Goal: Task Accomplishment & Management: Use online tool/utility

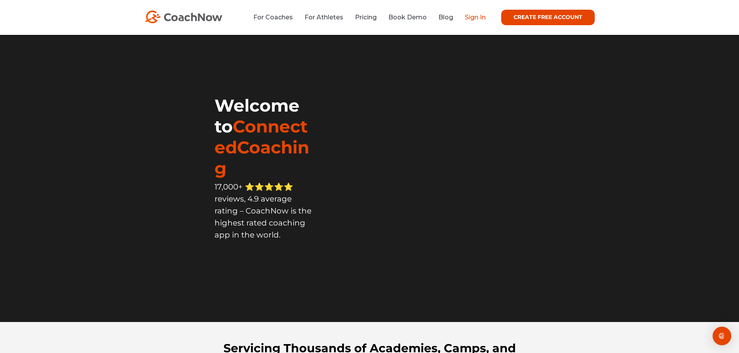
click at [475, 20] on link "Sign In" at bounding box center [475, 17] width 21 height 7
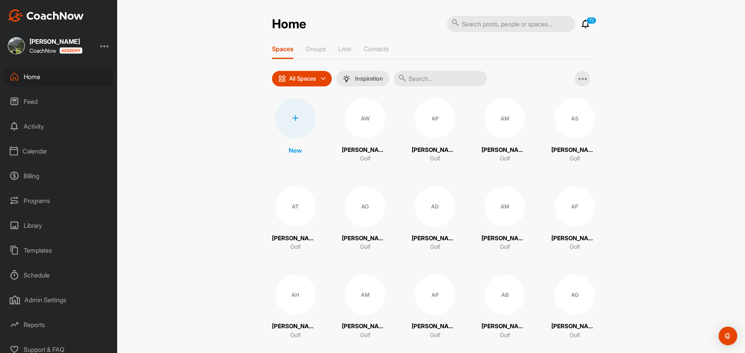
click at [54, 155] on div "Calendar" at bounding box center [58, 151] width 109 height 19
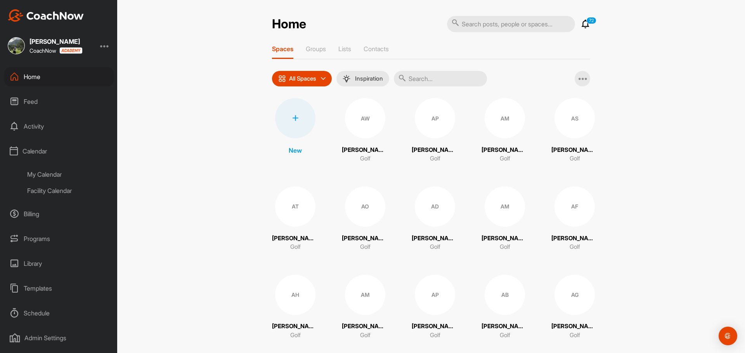
click at [49, 192] on div "Facility Calendar" at bounding box center [68, 191] width 92 height 16
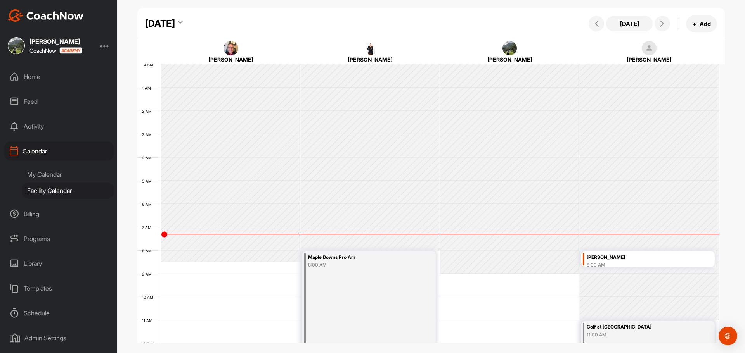
scroll to position [134, 0]
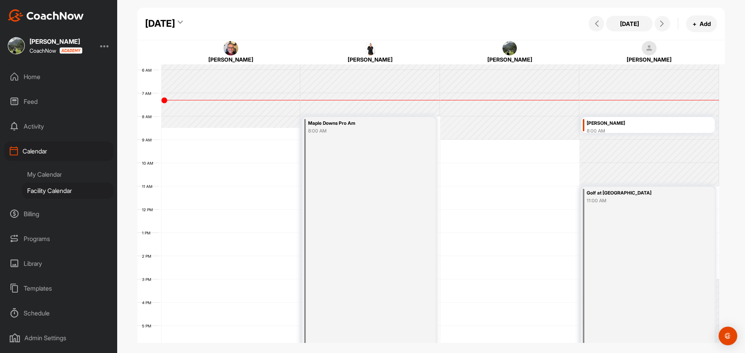
drag, startPoint x: 621, startPoint y: 125, endPoint x: 629, endPoint y: 125, distance: 7.8
click at [622, 125] on div "[PERSON_NAME]" at bounding box center [639, 123] width 104 height 9
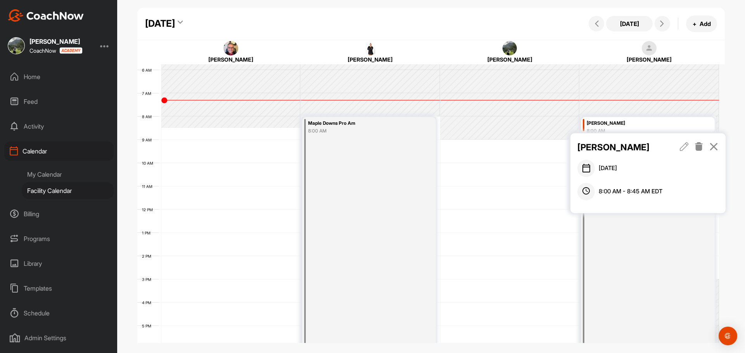
click at [716, 142] on icon at bounding box center [713, 146] width 9 height 9
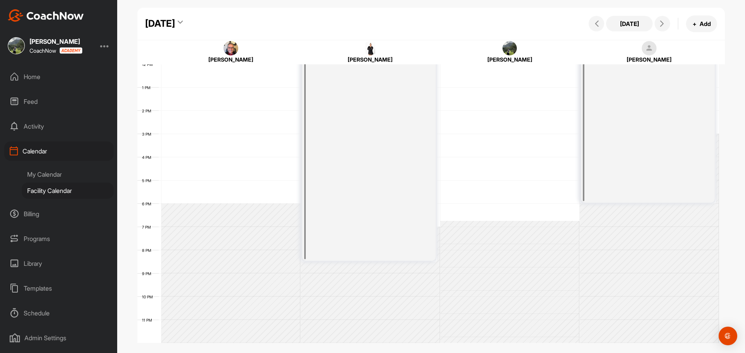
scroll to position [86, 0]
